Goal: Navigation & Orientation: Find specific page/section

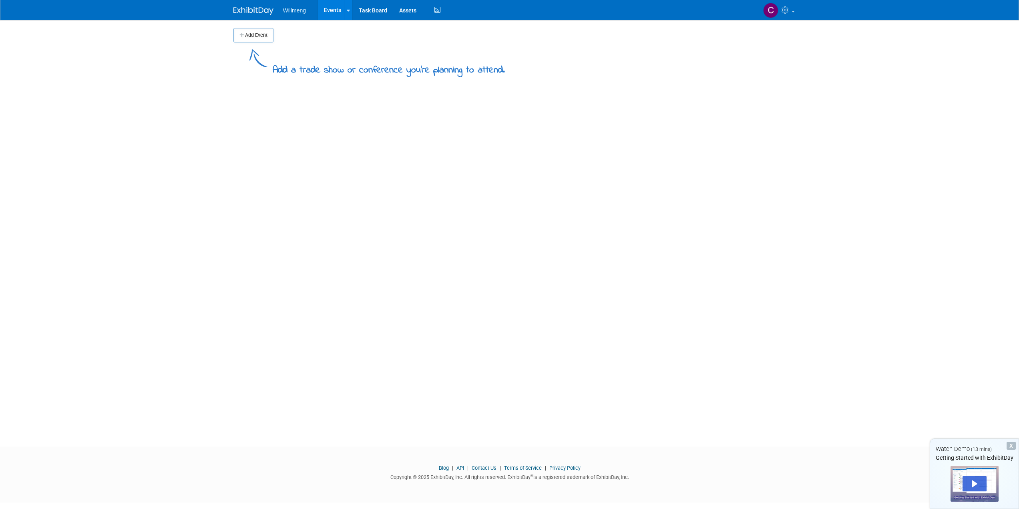
click at [298, 12] on span "Willmeng" at bounding box center [294, 10] width 23 height 6
click at [294, 10] on span "Willmeng" at bounding box center [294, 10] width 23 height 6
click at [348, 9] on icon at bounding box center [348, 10] width 3 height 5
click at [333, 8] on link "Events" at bounding box center [332, 10] width 29 height 20
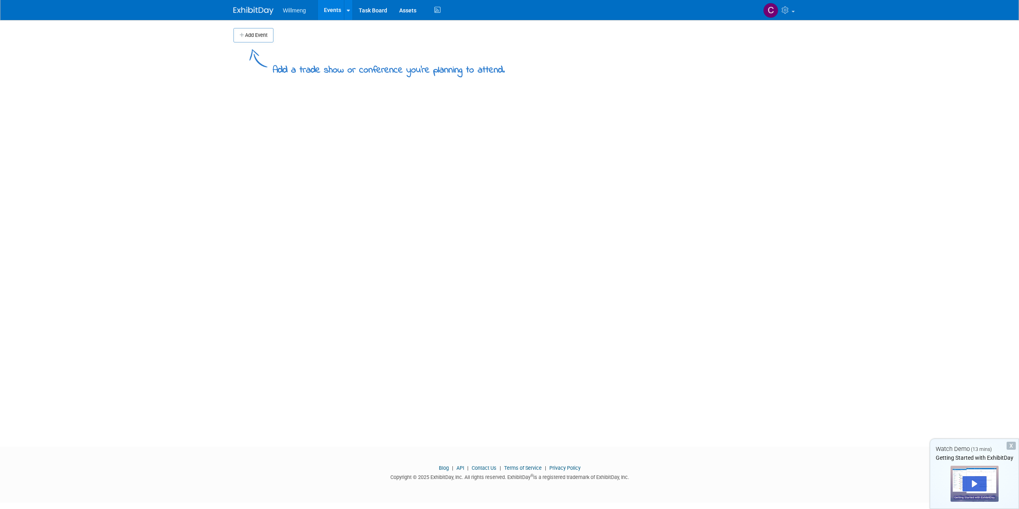
click at [296, 11] on span "Willmeng" at bounding box center [294, 10] width 23 height 6
click at [433, 8] on icon at bounding box center [438, 10] width 10 height 12
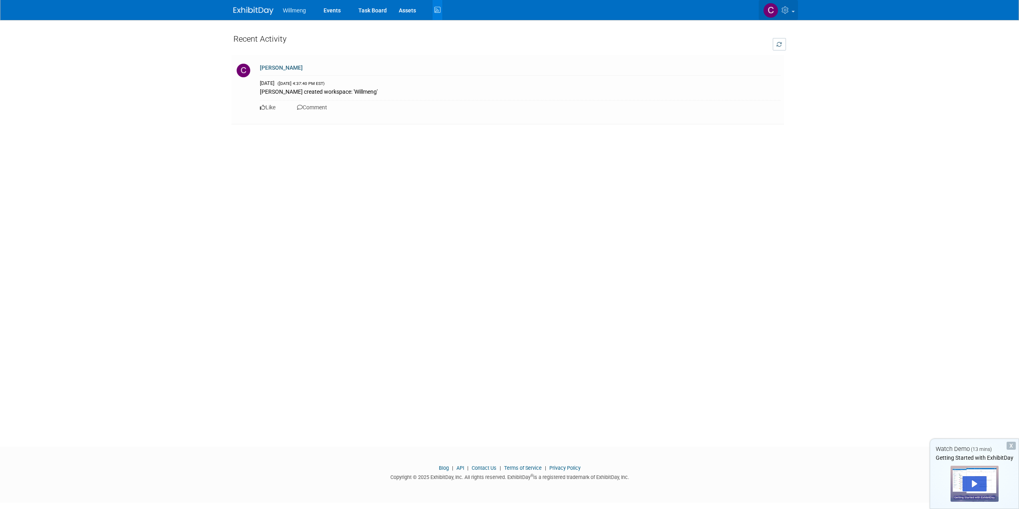
click at [787, 8] on icon at bounding box center [786, 9] width 9 height 7
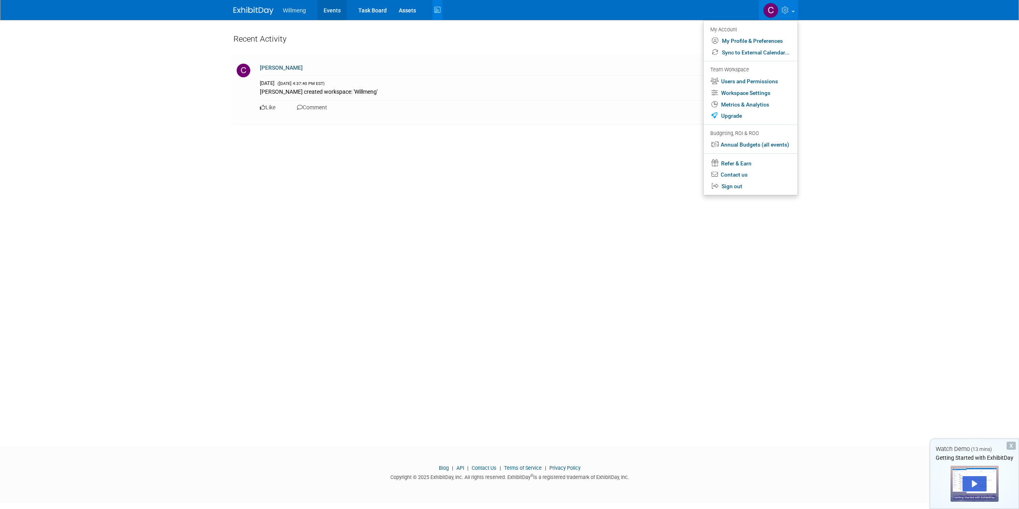
click at [333, 10] on link "Events" at bounding box center [332, 10] width 29 height 20
